Goal: Task Accomplishment & Management: Manage account settings

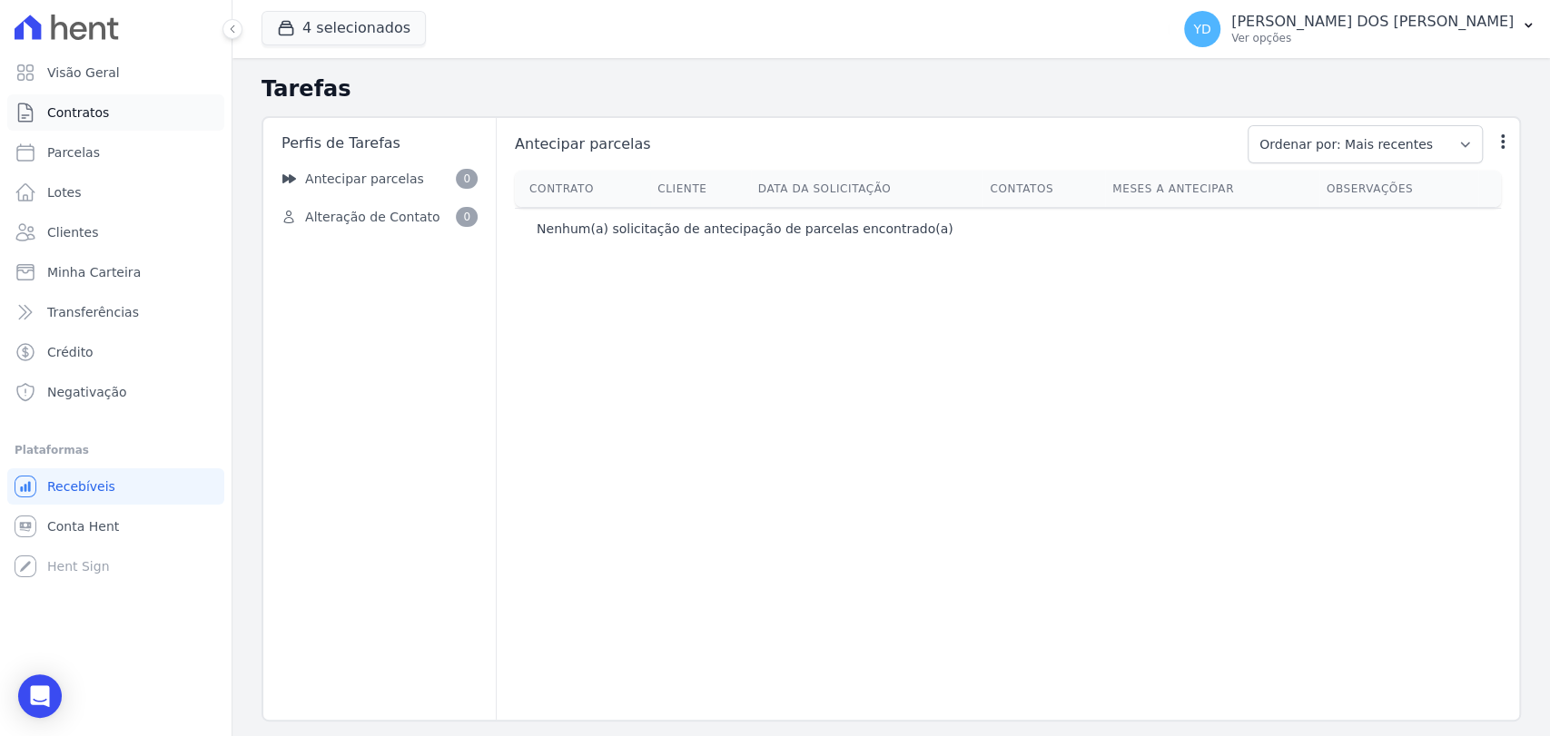
click at [140, 125] on link "Contratos" at bounding box center [115, 112] width 217 height 36
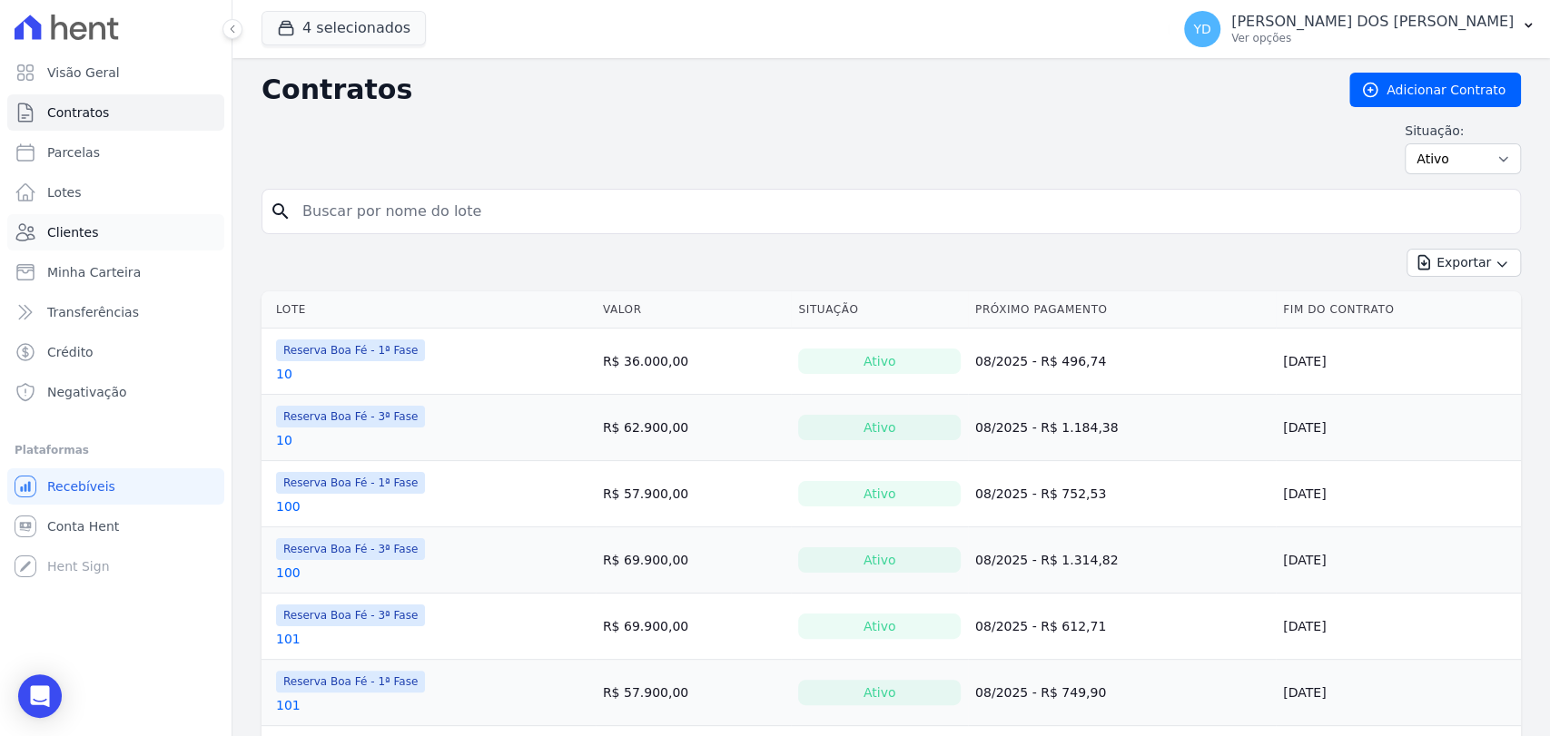
click at [163, 237] on link "Clientes" at bounding box center [115, 232] width 217 height 36
click at [464, 212] on input "search" at bounding box center [902, 211] width 1221 height 36
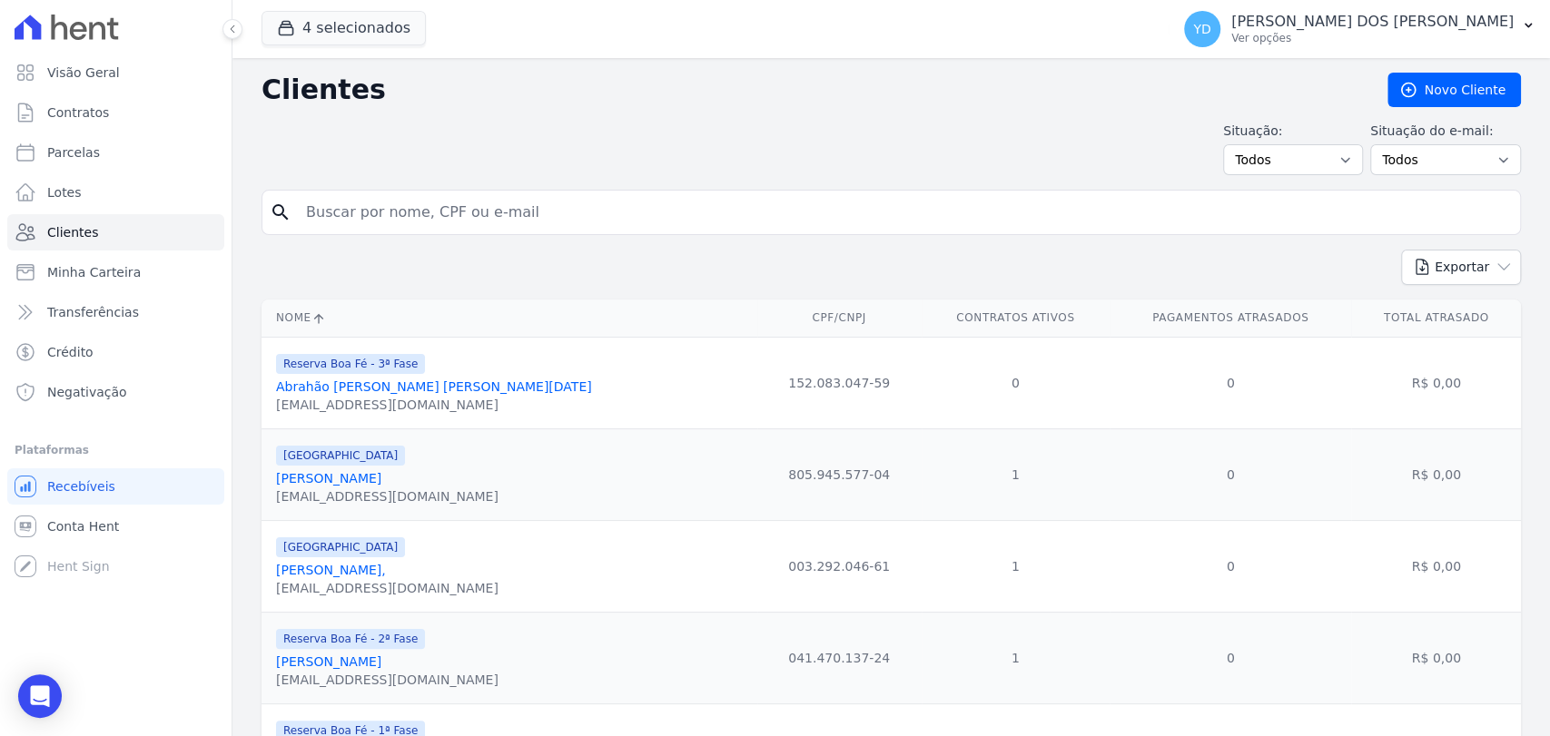
click at [468, 212] on input "search" at bounding box center [904, 212] width 1218 height 36
type input "alex tavares"
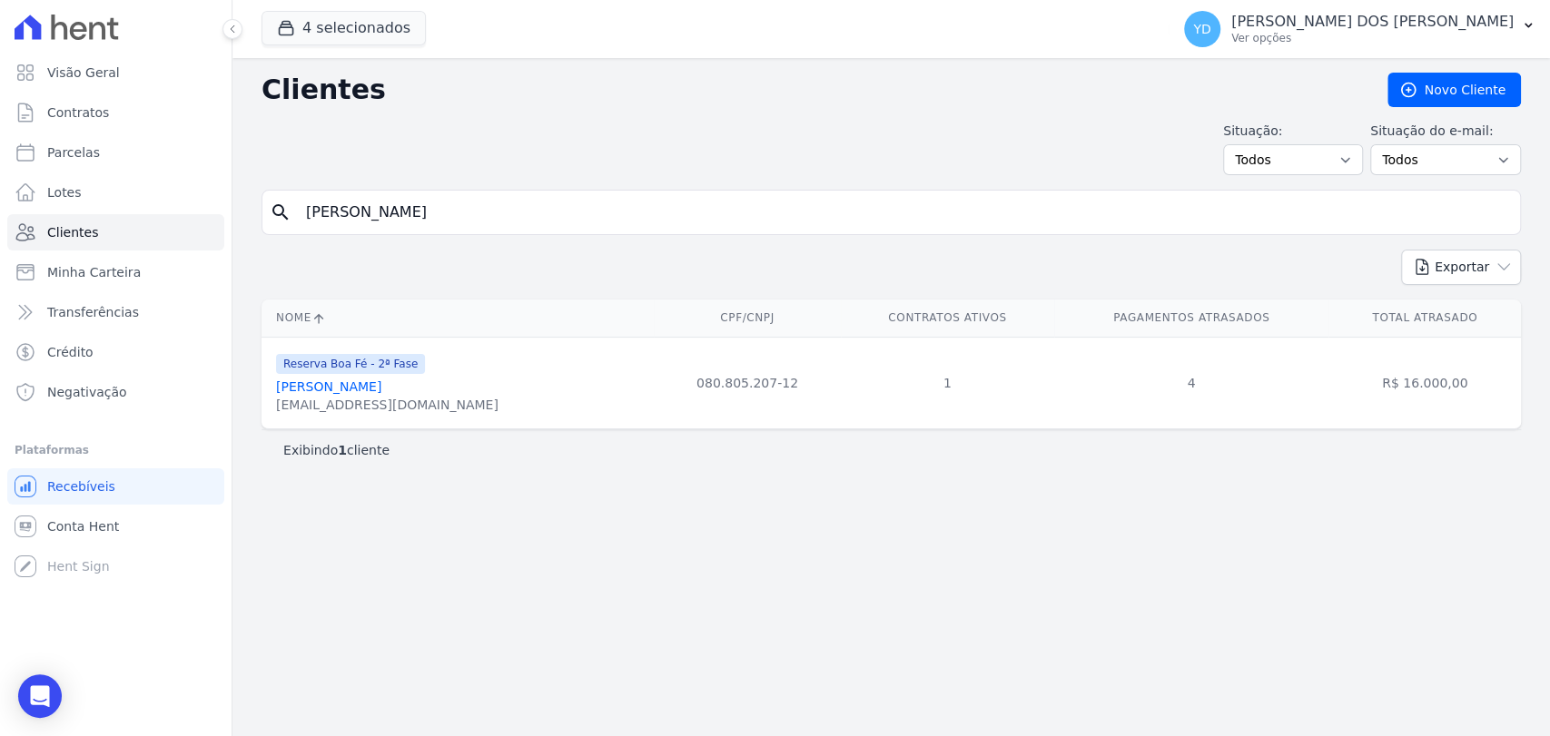
click at [363, 382] on link "Alex Tavares Silva" at bounding box center [328, 387] width 105 height 15
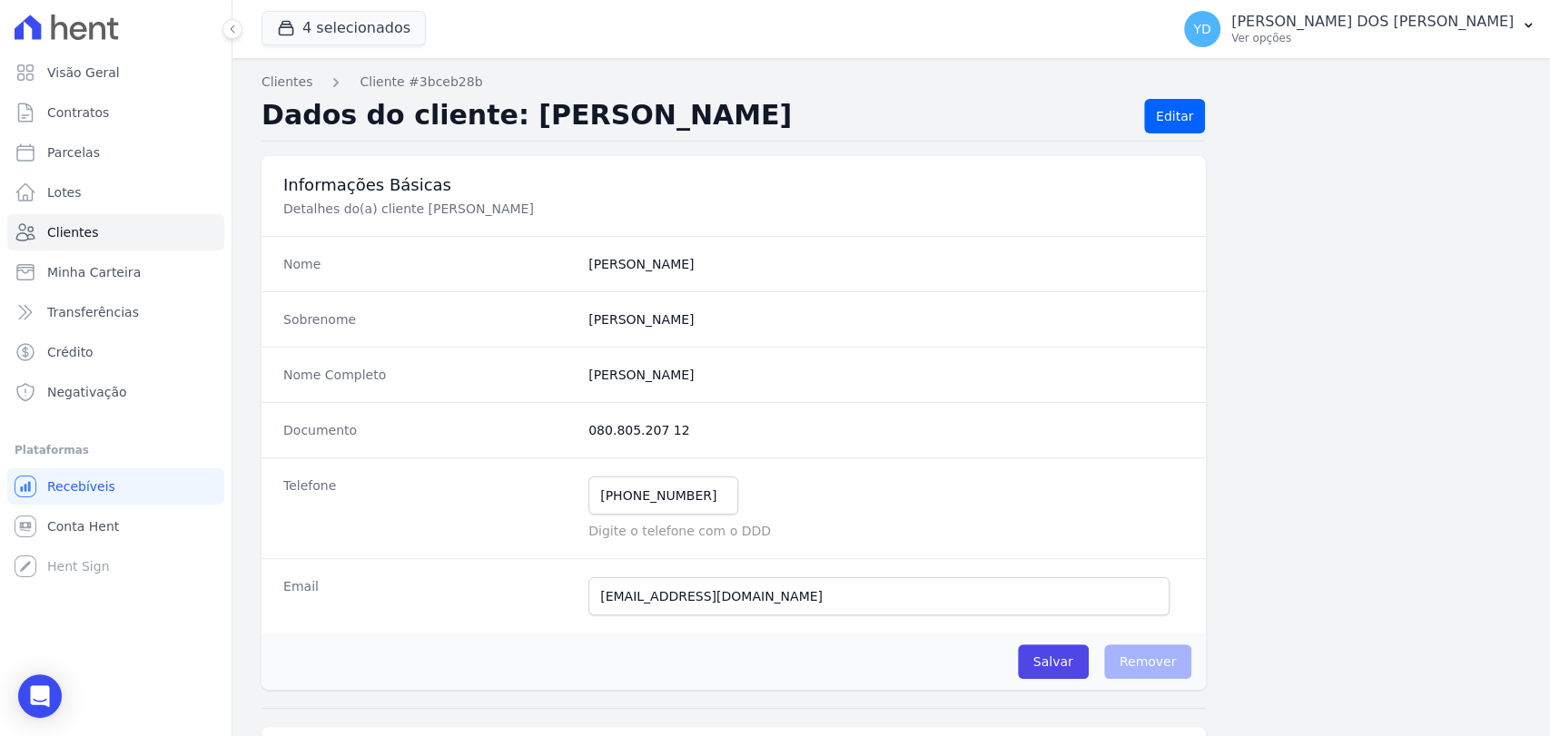
scroll to position [908, 0]
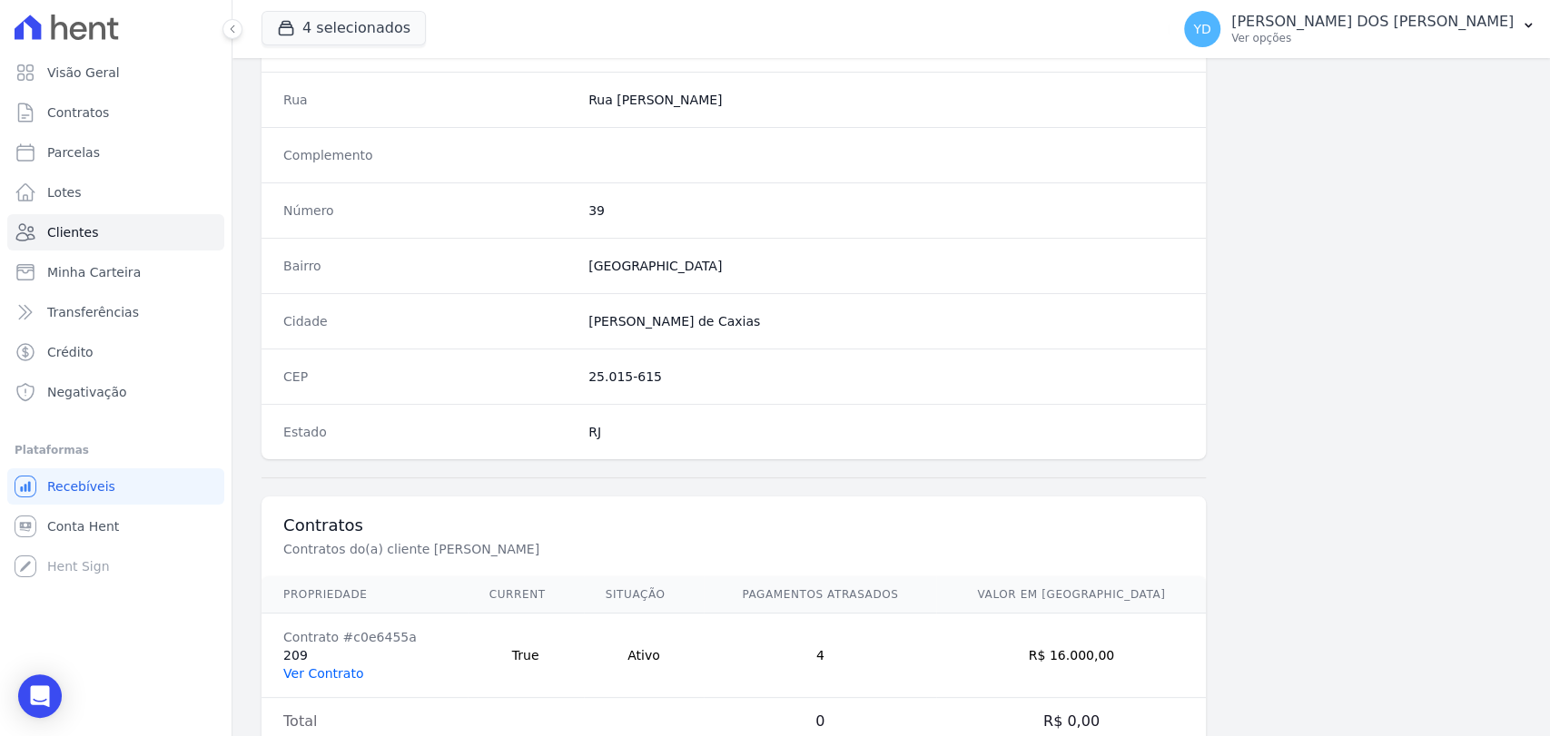
click at [327, 668] on link "Ver Contrato" at bounding box center [323, 674] width 80 height 15
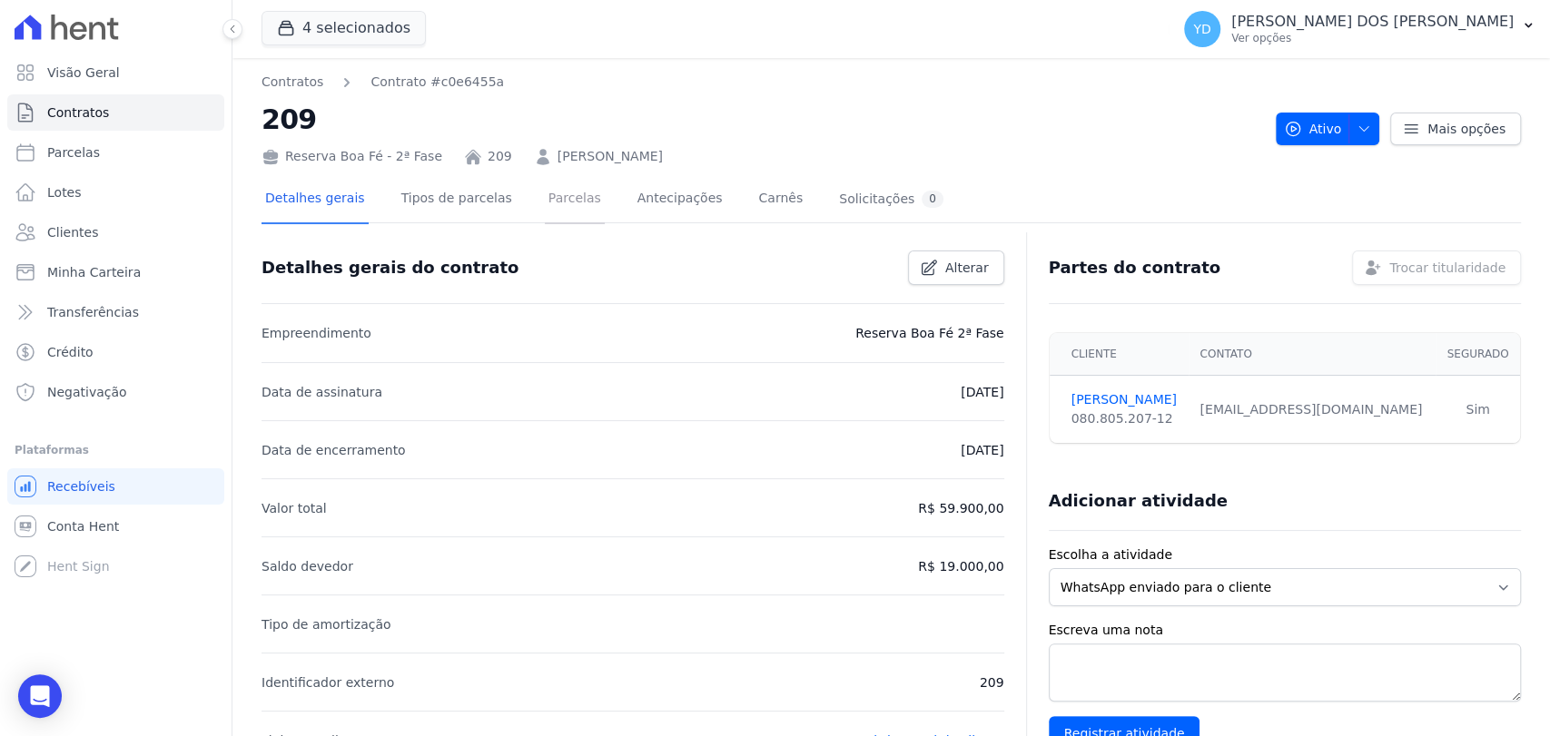
click at [550, 199] on link "Parcelas" at bounding box center [575, 200] width 60 height 48
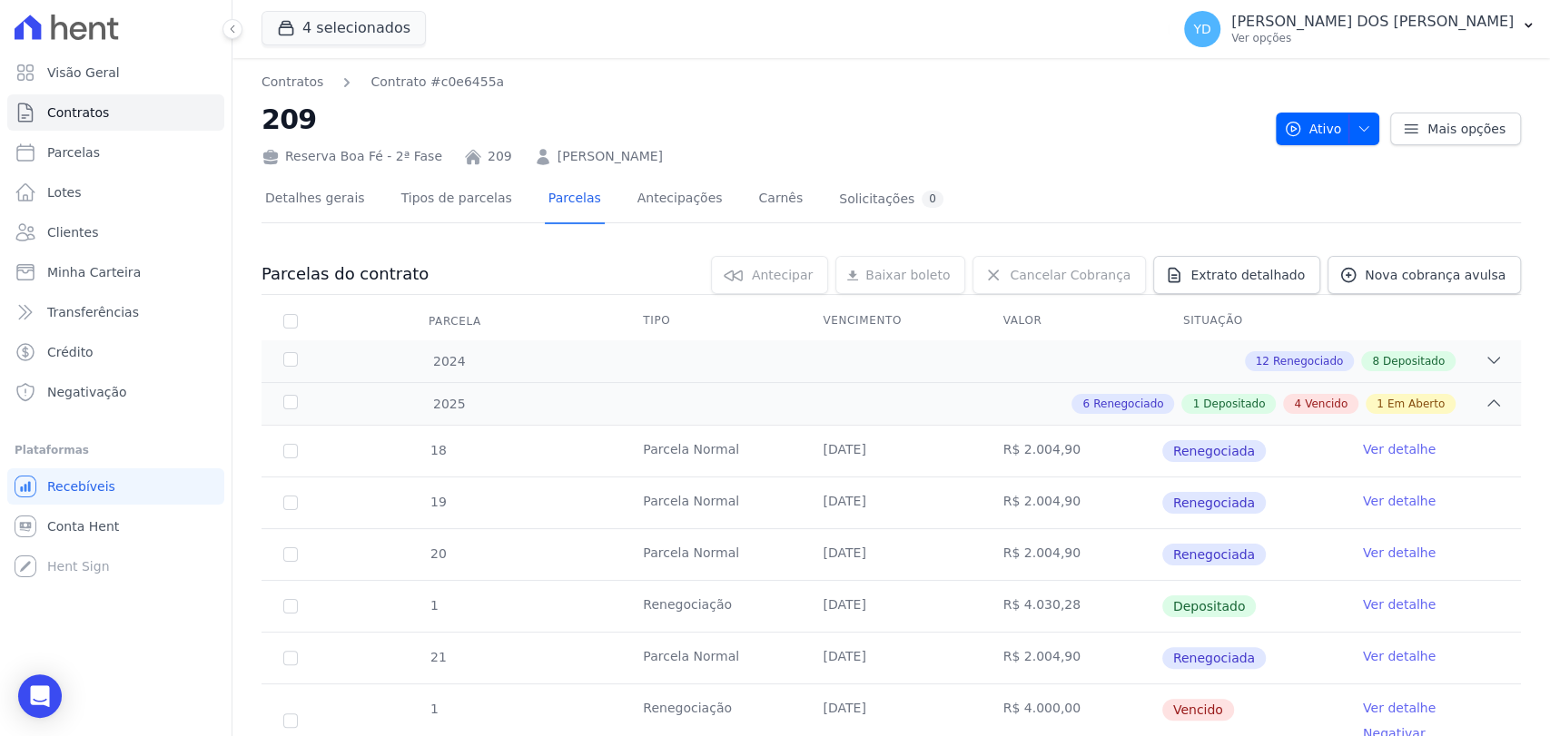
click at [558, 158] on link "[PERSON_NAME]" at bounding box center [610, 156] width 105 height 19
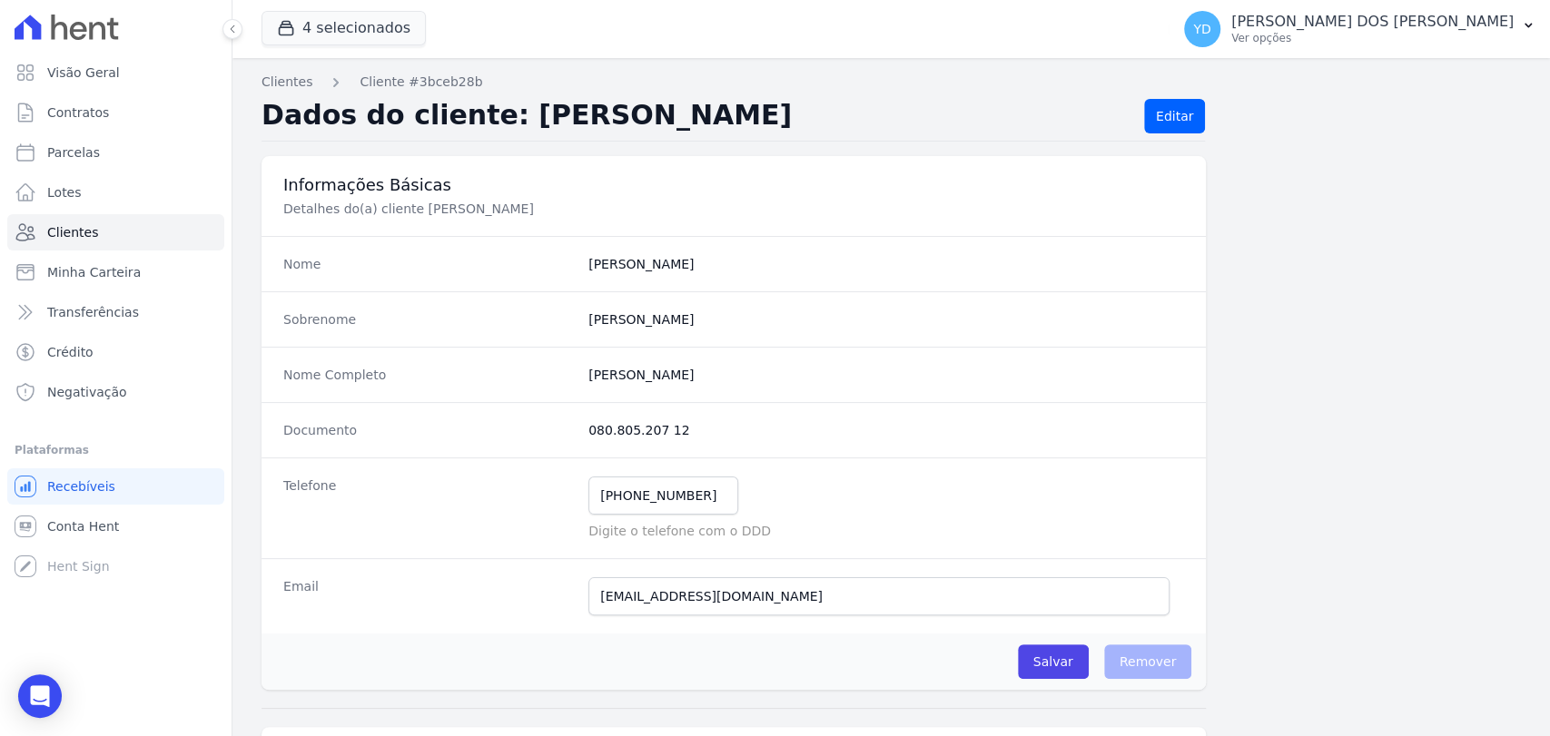
drag, startPoint x: 681, startPoint y: 378, endPoint x: 550, endPoint y: 376, distance: 130.8
click at [550, 376] on div "Nome Completo Alex Tavares Silva" at bounding box center [734, 374] width 944 height 55
click at [630, 383] on div "Nome Completo Alex Tavares Silva" at bounding box center [734, 374] width 944 height 55
copy div "080.805.207 12"
drag, startPoint x: 676, startPoint y: 424, endPoint x: 559, endPoint y: 429, distance: 116.3
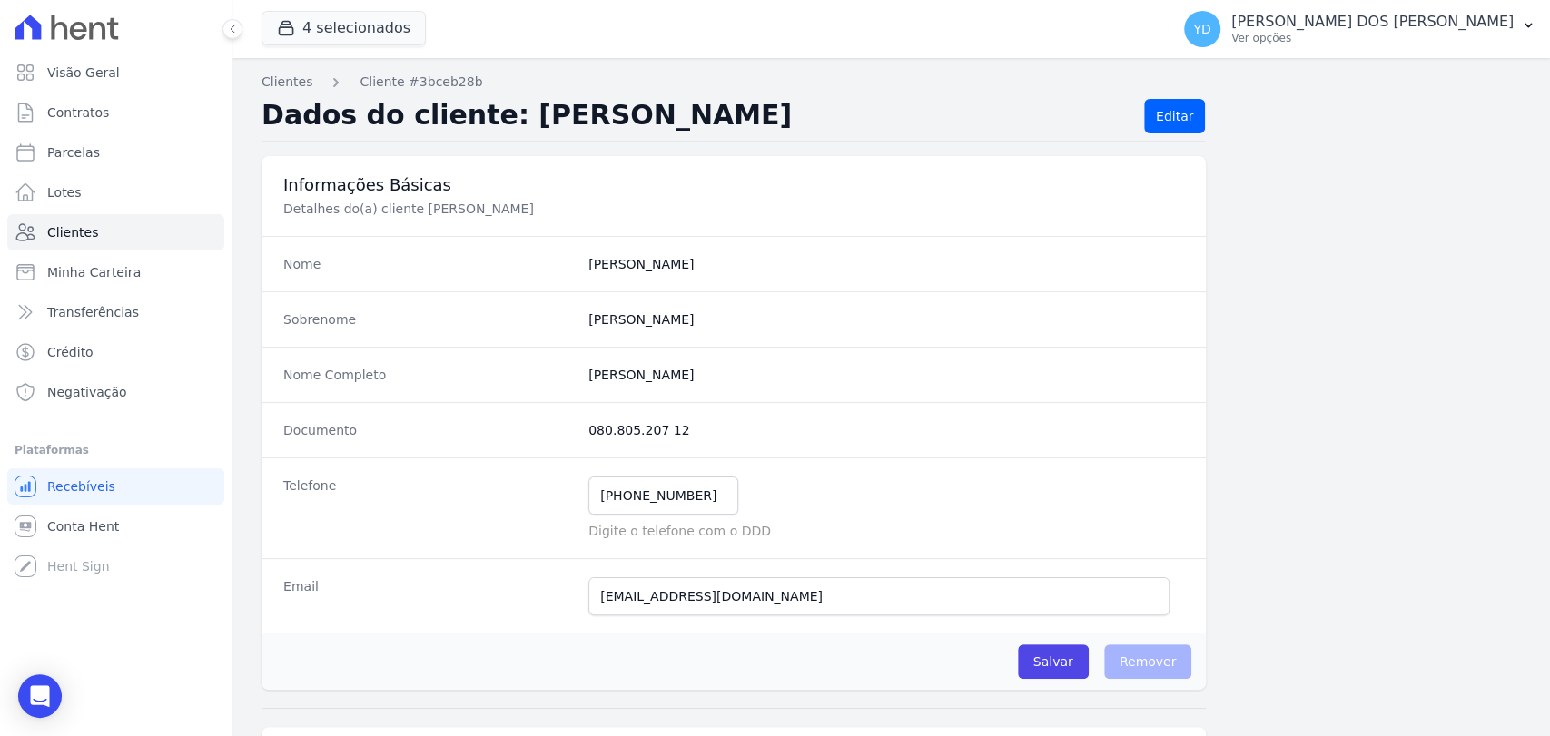
click at [559, 429] on div "Documento 080.805.207 12" at bounding box center [734, 429] width 944 height 55
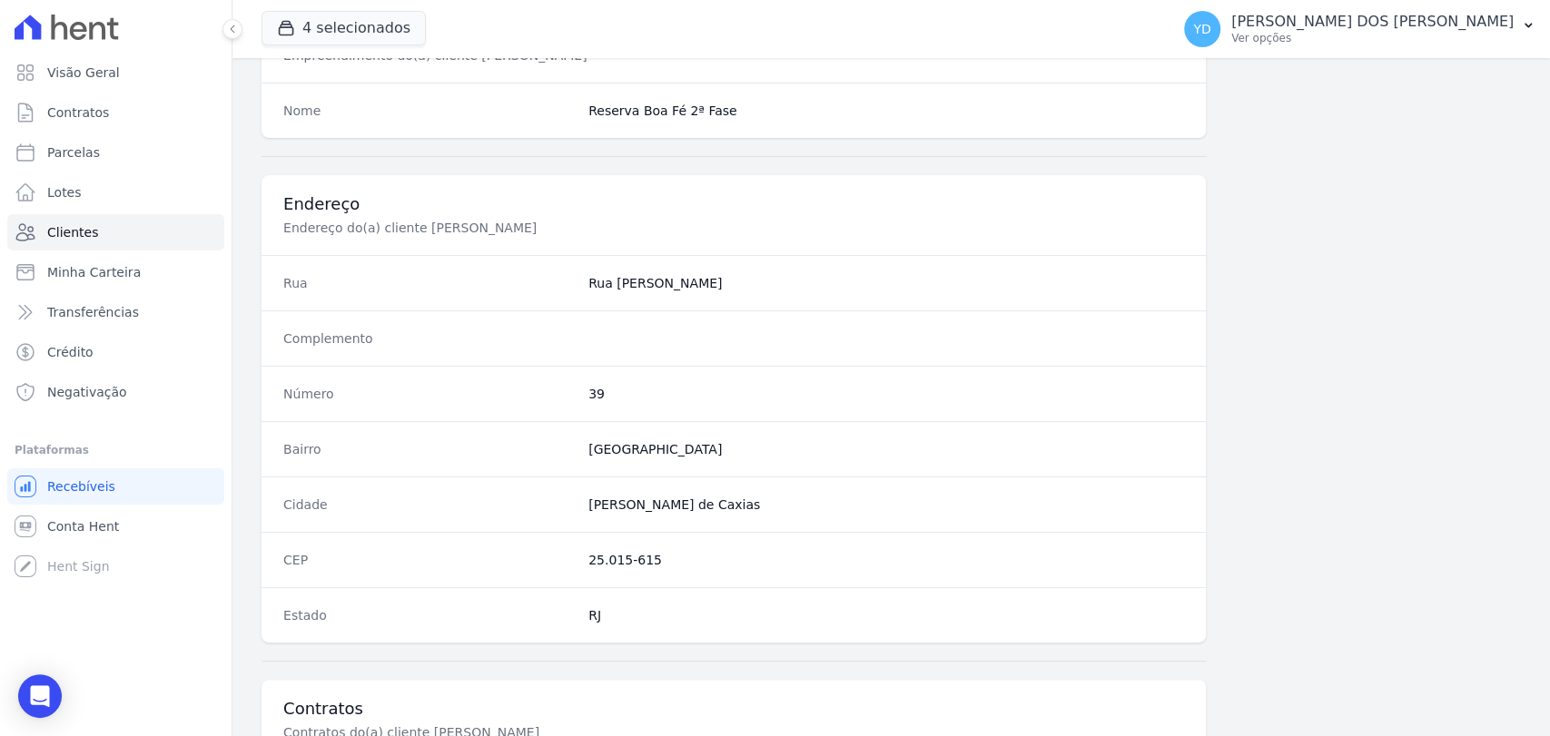
scroll to position [959, 0]
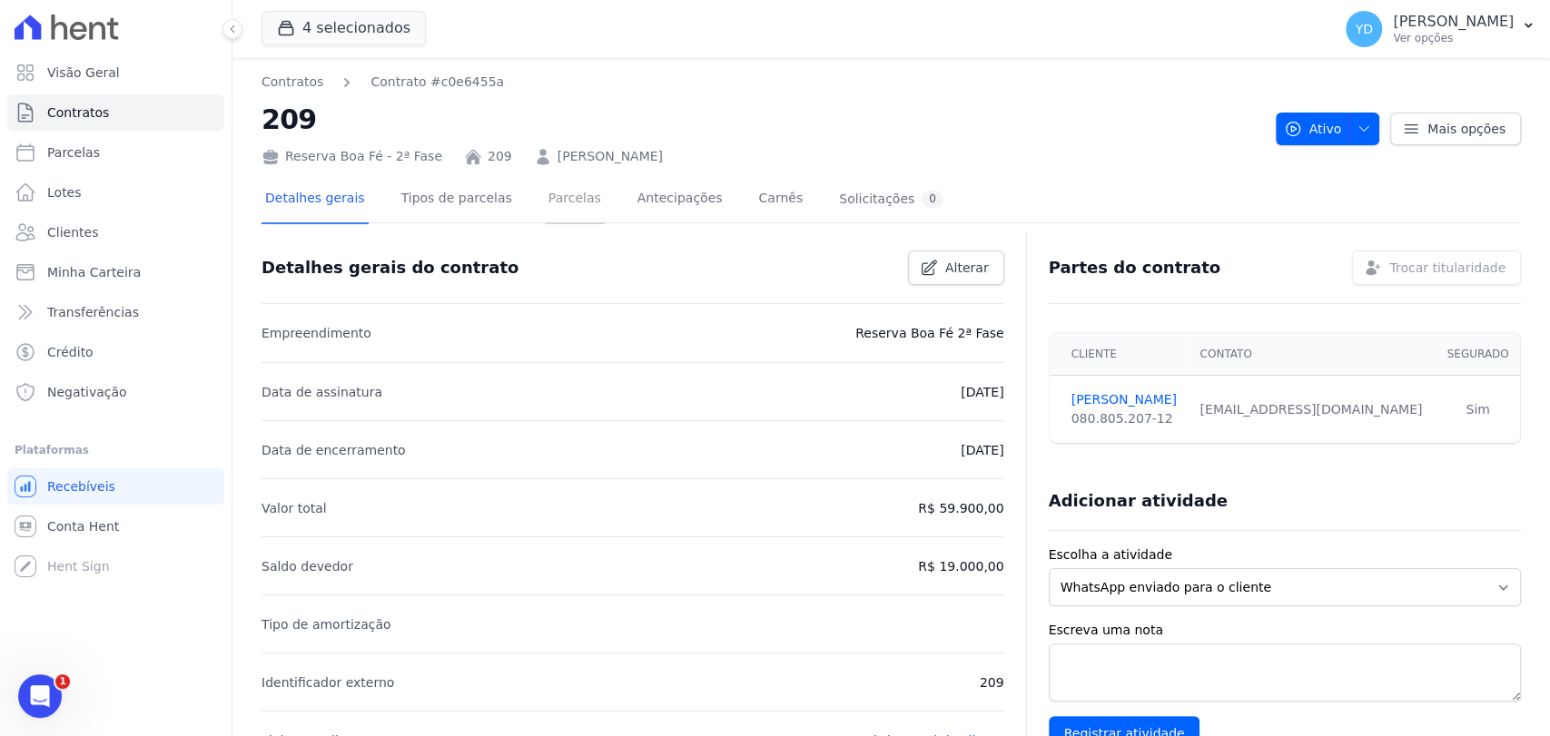
click at [545, 203] on link "Parcelas" at bounding box center [575, 200] width 60 height 48
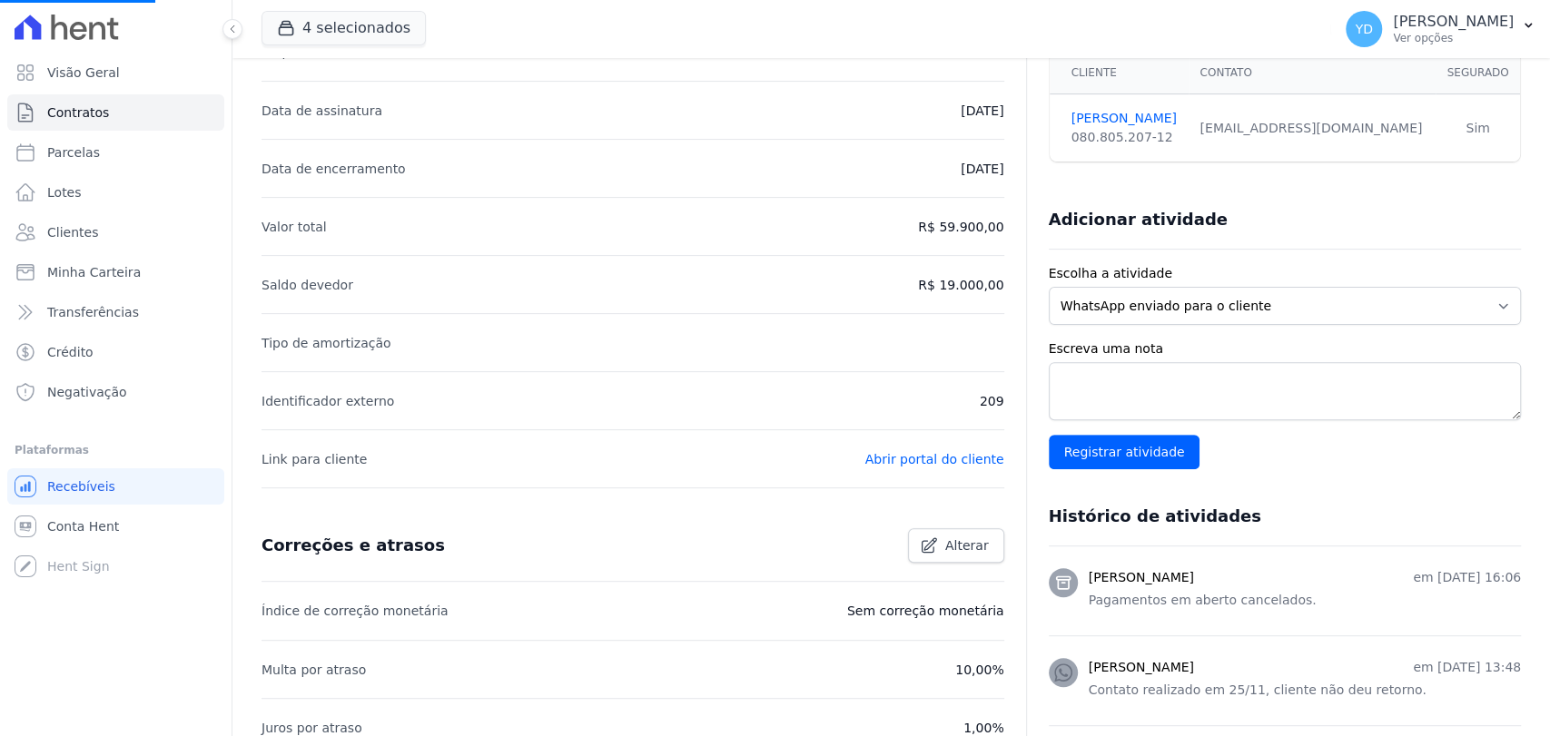
scroll to position [302, 0]
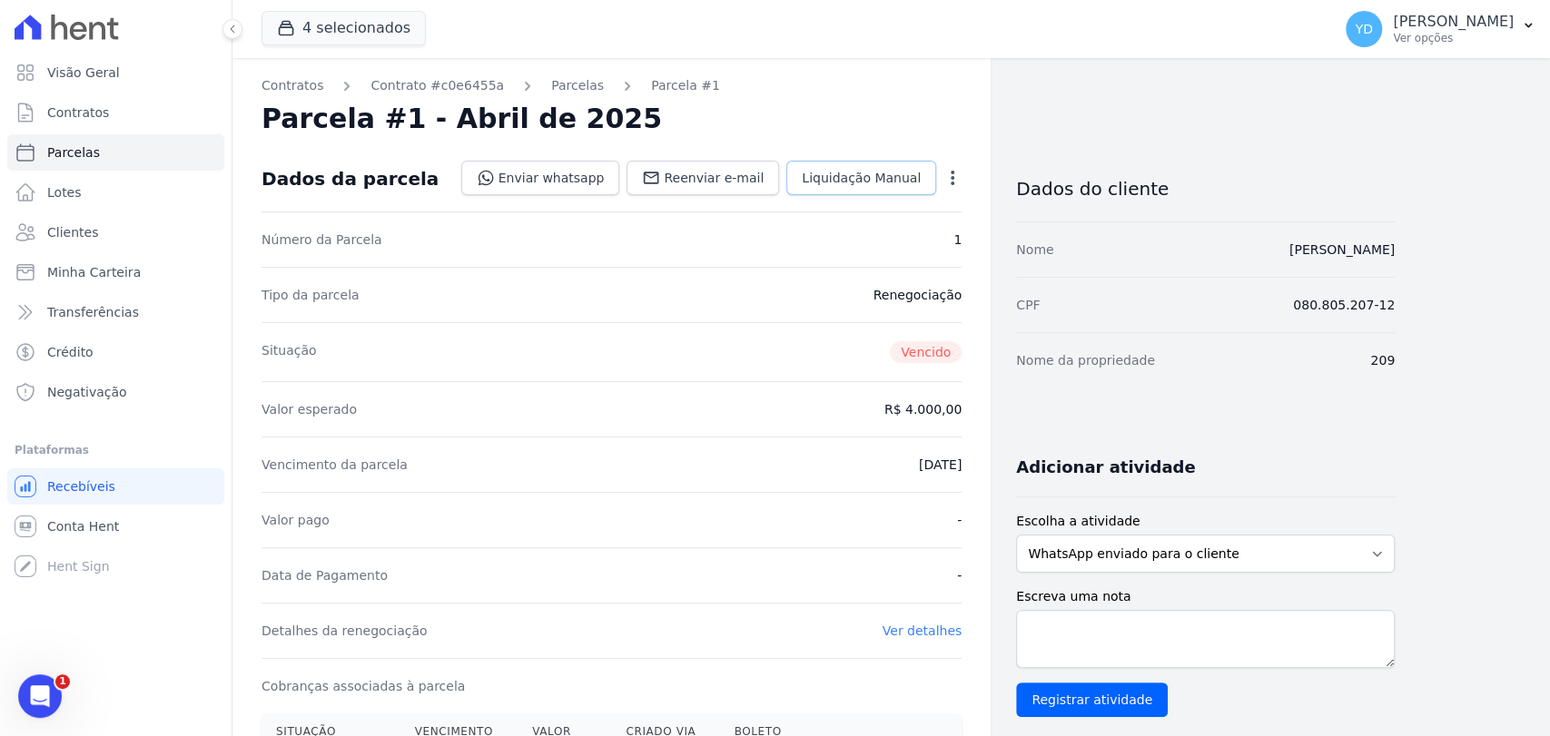
click at [857, 172] on span "Liquidação Manual" at bounding box center [861, 178] width 119 height 18
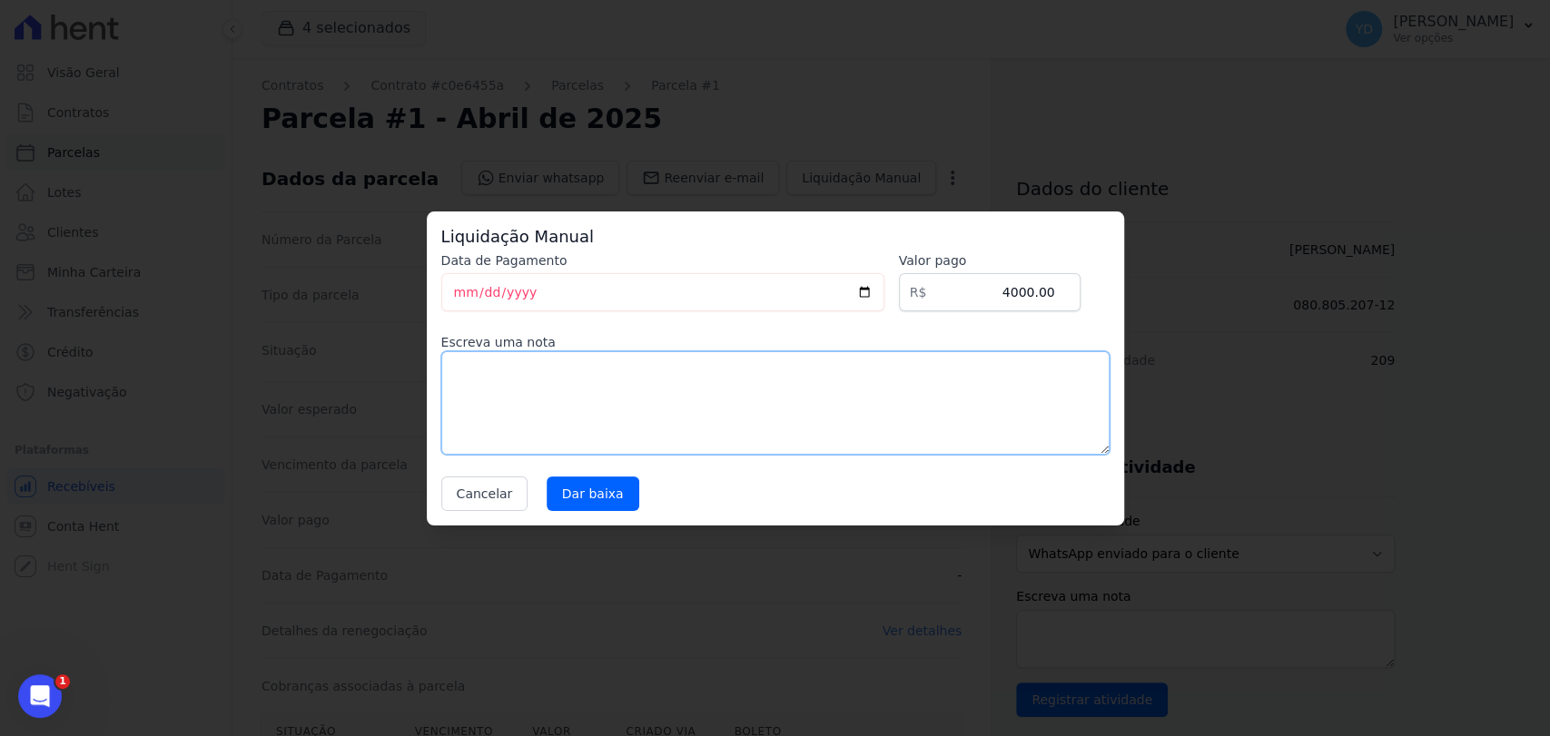
click at [777, 396] on textarea at bounding box center [775, 403] width 668 height 104
click at [598, 396] on textarea "Pagamento da parcela em dinheiro" at bounding box center [775, 403] width 668 height 104
type textarea "Pagamento da parcela em dinheiro"
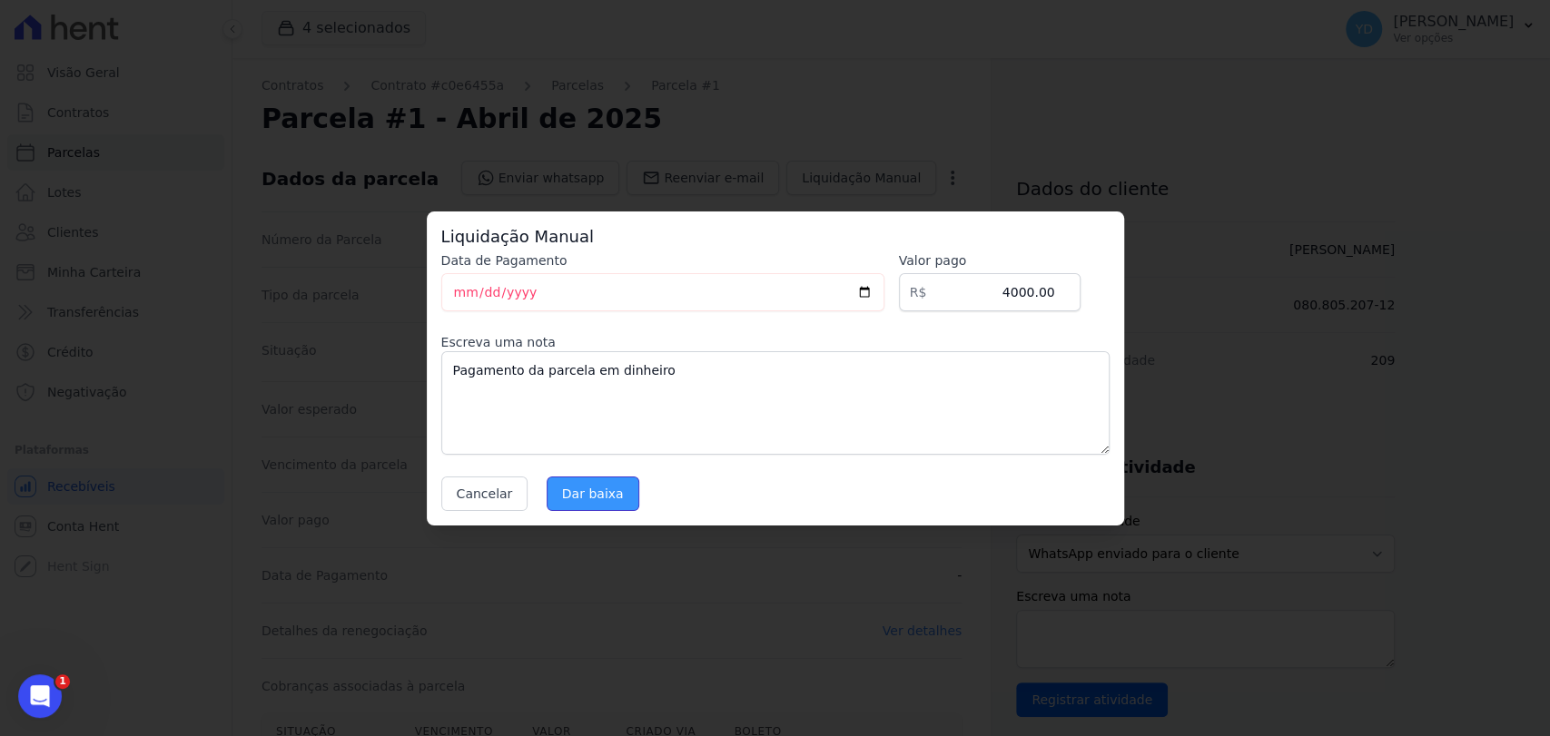
click at [580, 491] on input "Dar baixa" at bounding box center [593, 494] width 93 height 35
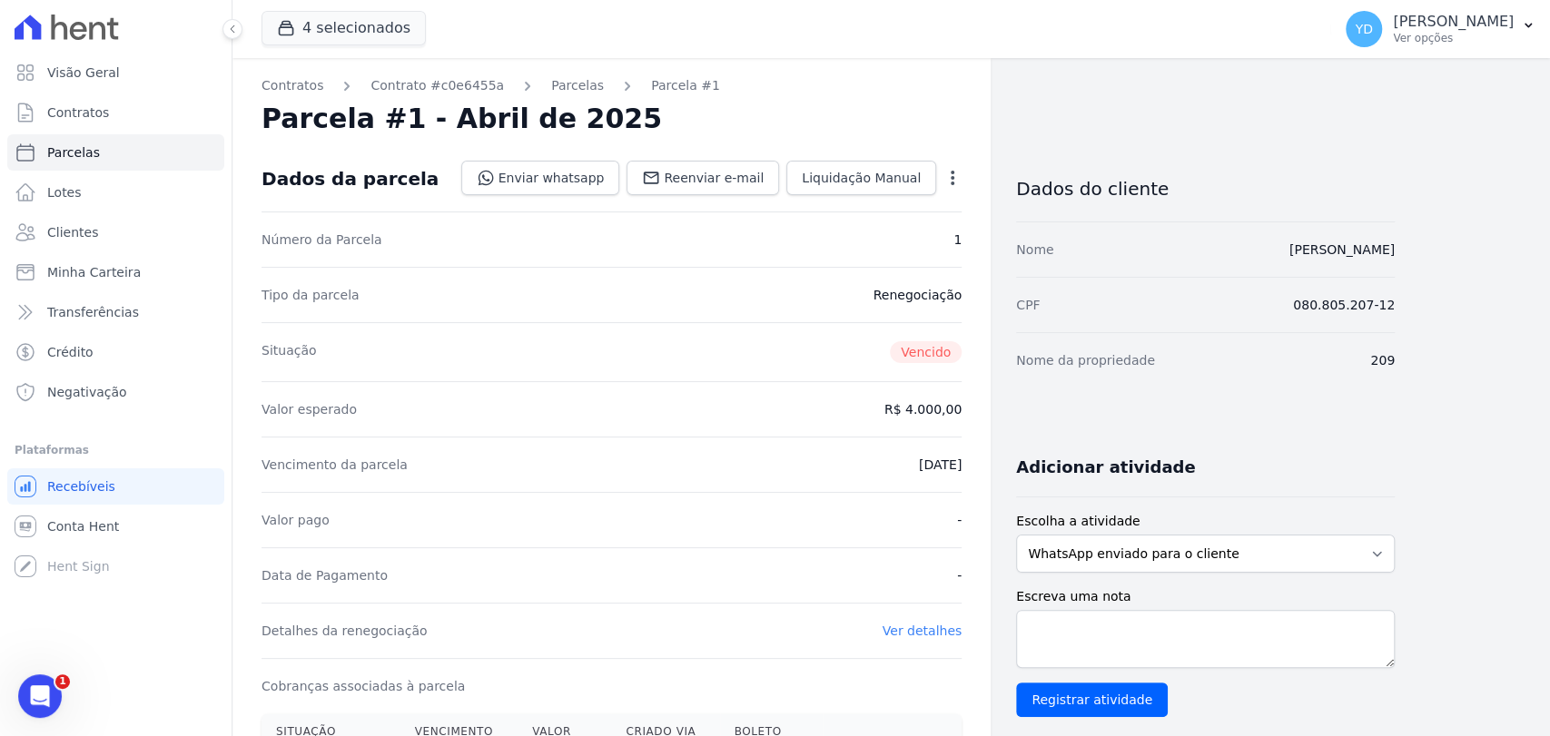
click at [952, 179] on icon "button" at bounding box center [953, 178] width 18 height 18
click at [890, 174] on span "Liquidação Manual" at bounding box center [861, 178] width 119 height 18
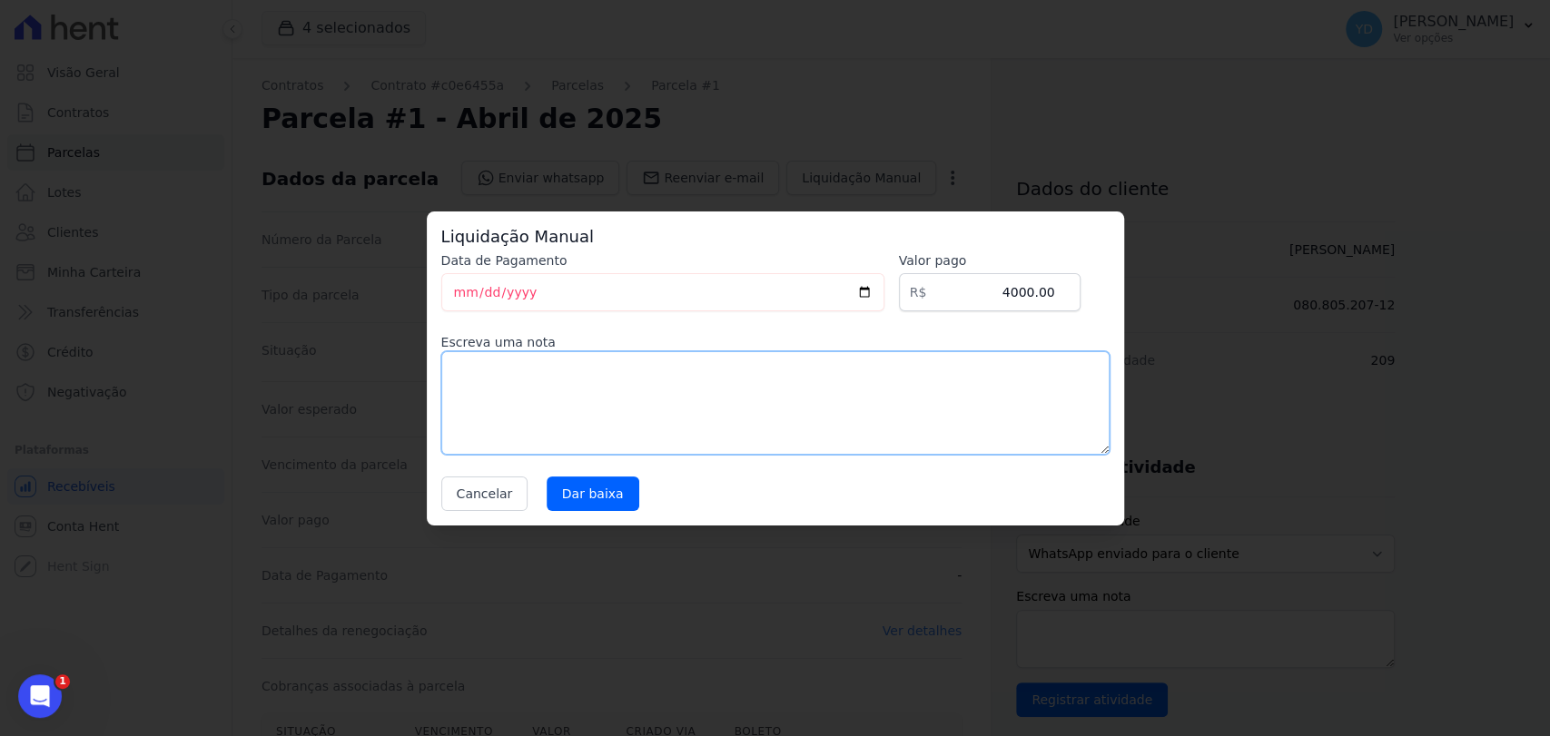
click at [464, 360] on textarea at bounding box center [775, 403] width 668 height 104
paste textarea "Pagamento da parcela em dinheiro"
type textarea "Pagamento da parcela em dinheiro"
click at [606, 494] on input "Dar baixa" at bounding box center [593, 494] width 93 height 35
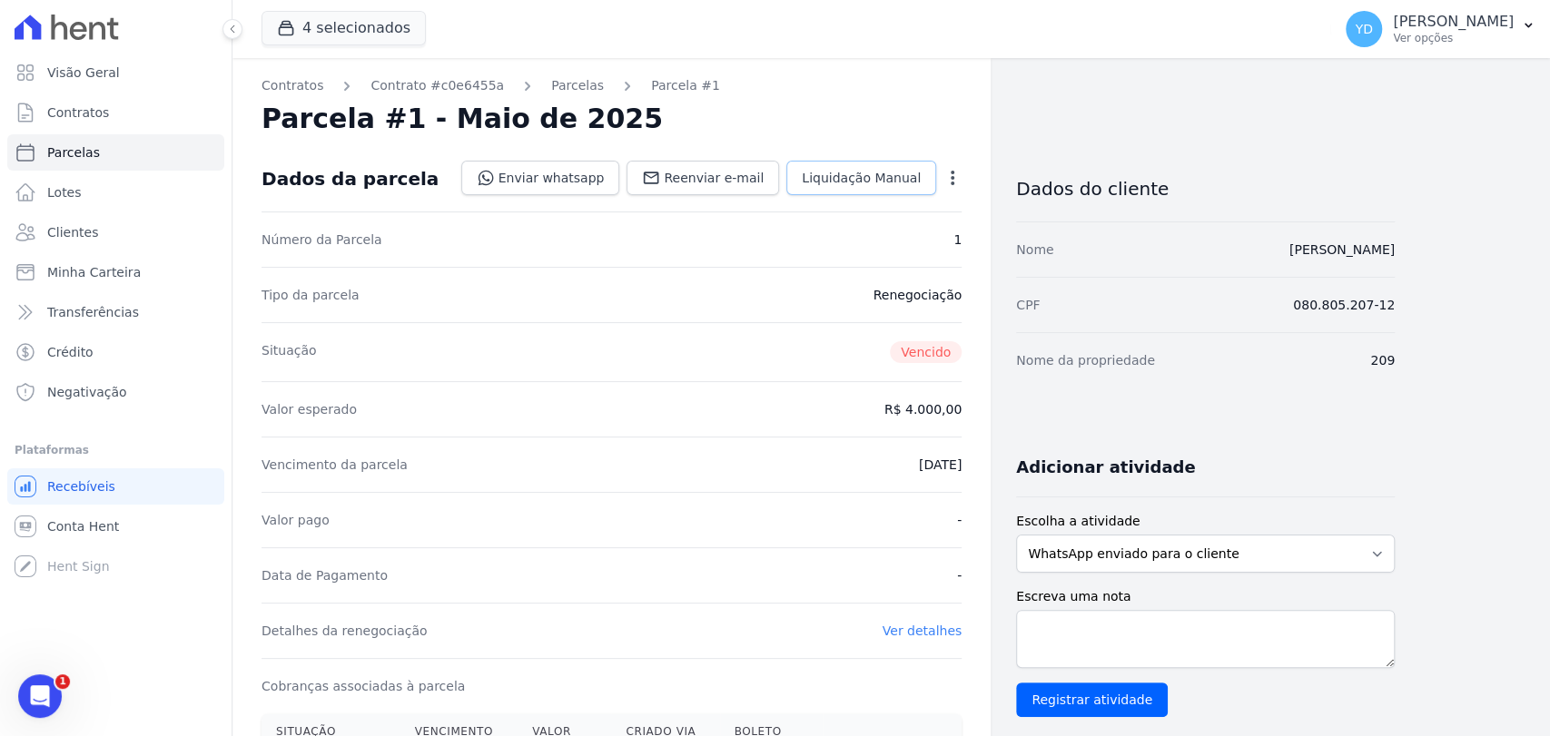
click at [835, 191] on link "Liquidação Manual" at bounding box center [861, 178] width 150 height 35
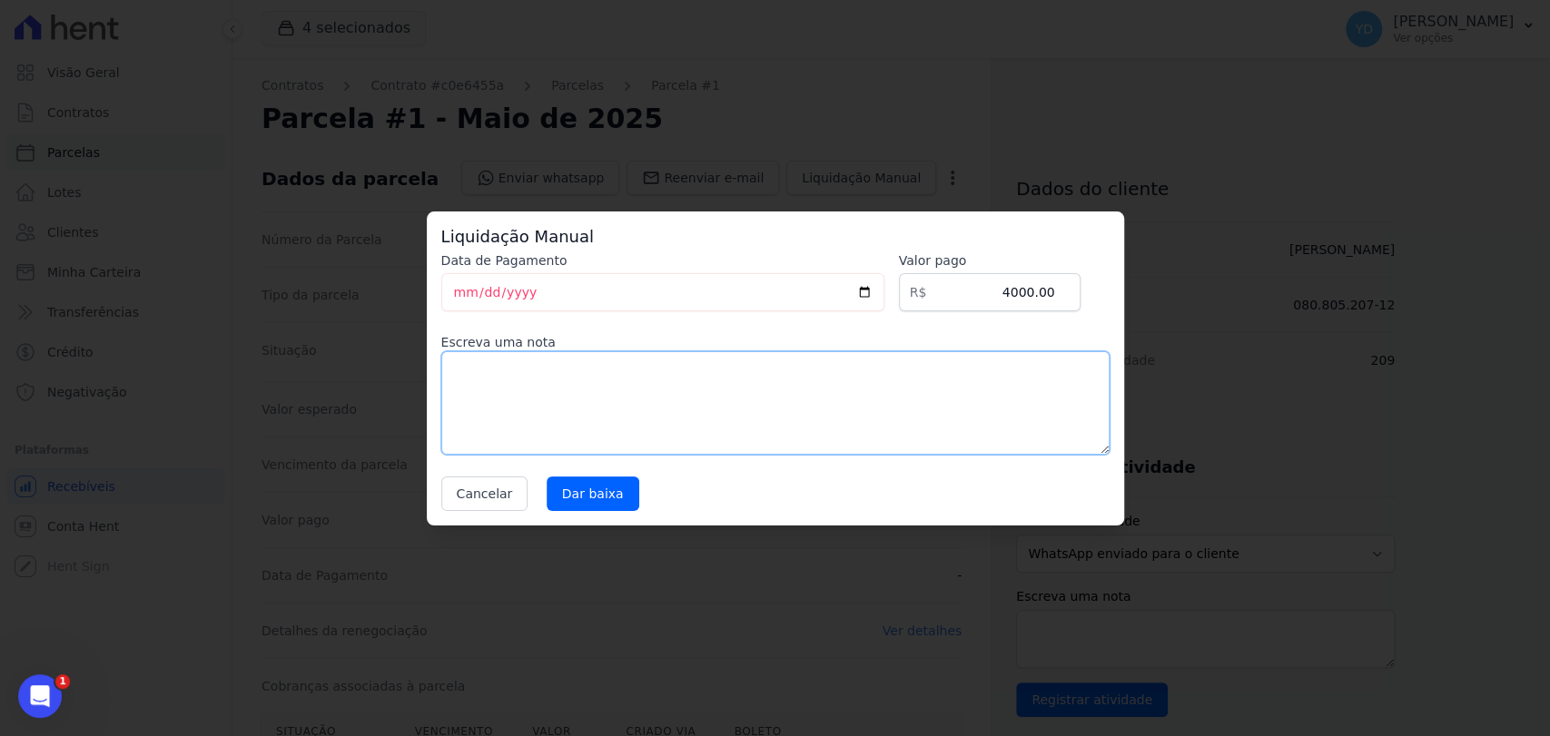
click at [691, 388] on textarea at bounding box center [775, 403] width 668 height 104
paste textarea "Pagamento da parcela em dinheiro"
type textarea "Pagamento da parcela em dinheiro"
click at [606, 496] on input "Dar baixa" at bounding box center [593, 494] width 93 height 35
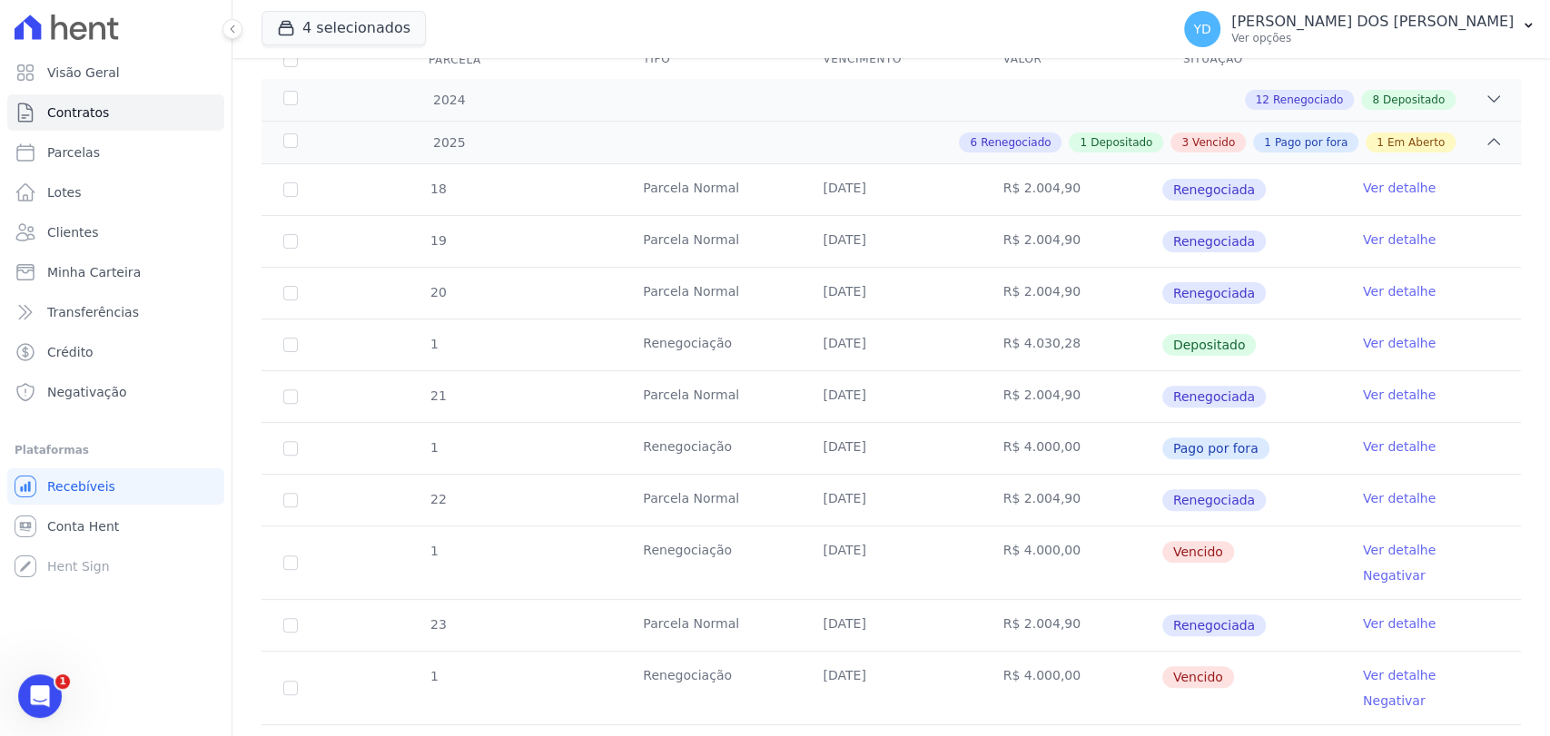
scroll to position [362, 0]
